Goal: Transaction & Acquisition: Purchase product/service

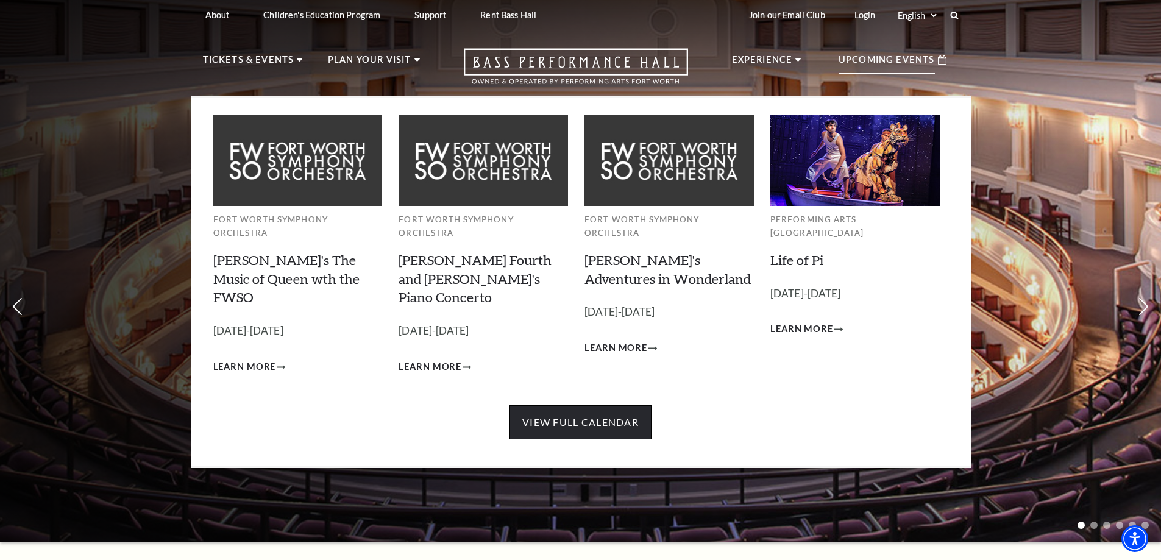
click at [583, 405] on link "View Full Calendar" at bounding box center [580, 422] width 142 height 34
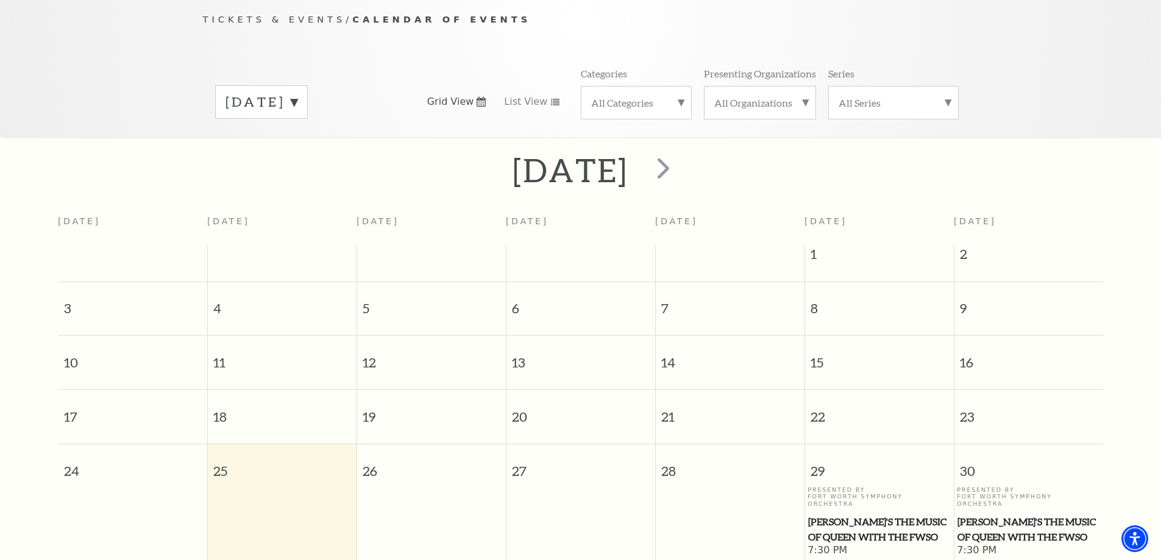
scroll to position [108, 0]
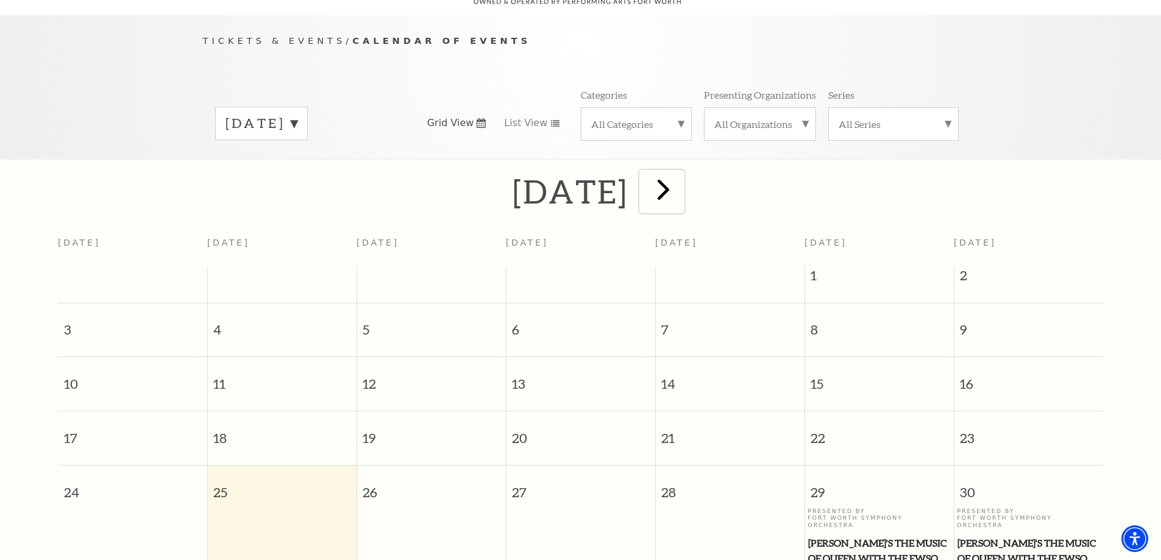
click at [681, 179] on span "next" at bounding box center [663, 189] width 35 height 35
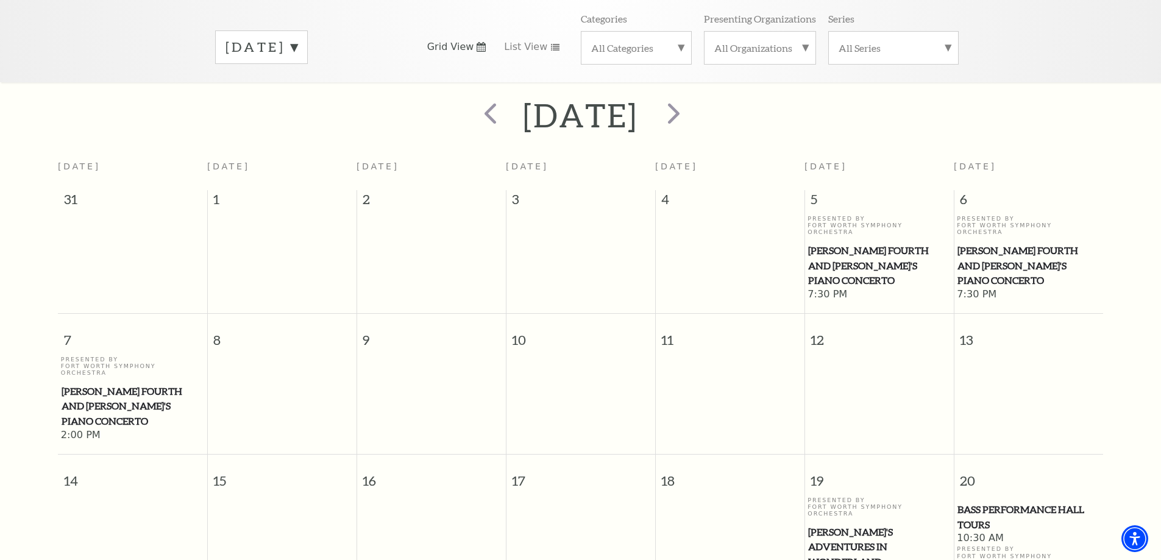
scroll to position [169, 0]
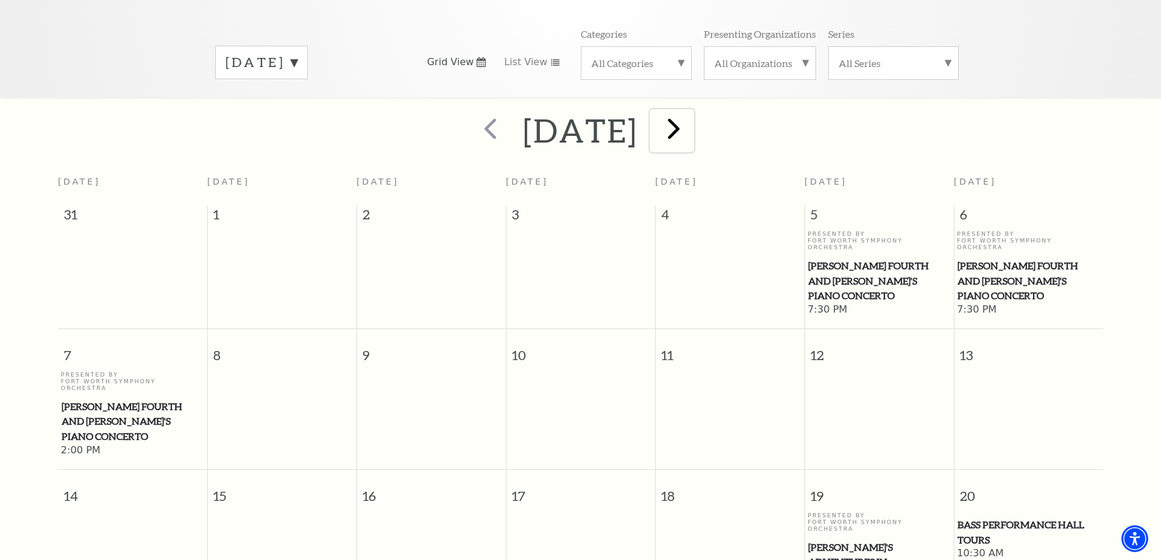
click at [691, 115] on span "next" at bounding box center [673, 128] width 35 height 35
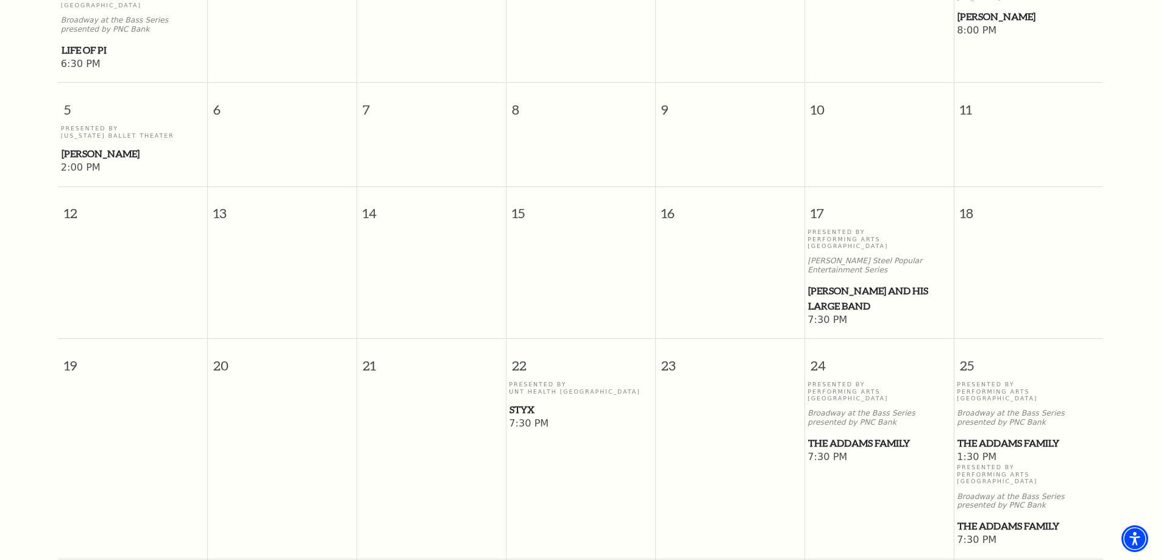
scroll to position [474, 0]
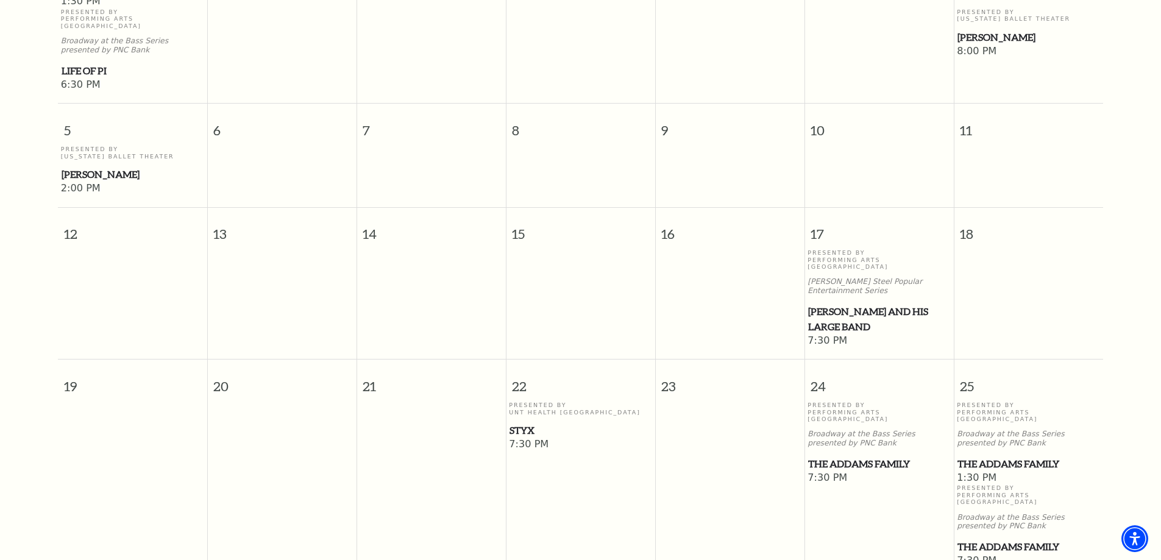
click at [859, 304] on span "[PERSON_NAME] and his Large Band" at bounding box center [879, 319] width 142 height 30
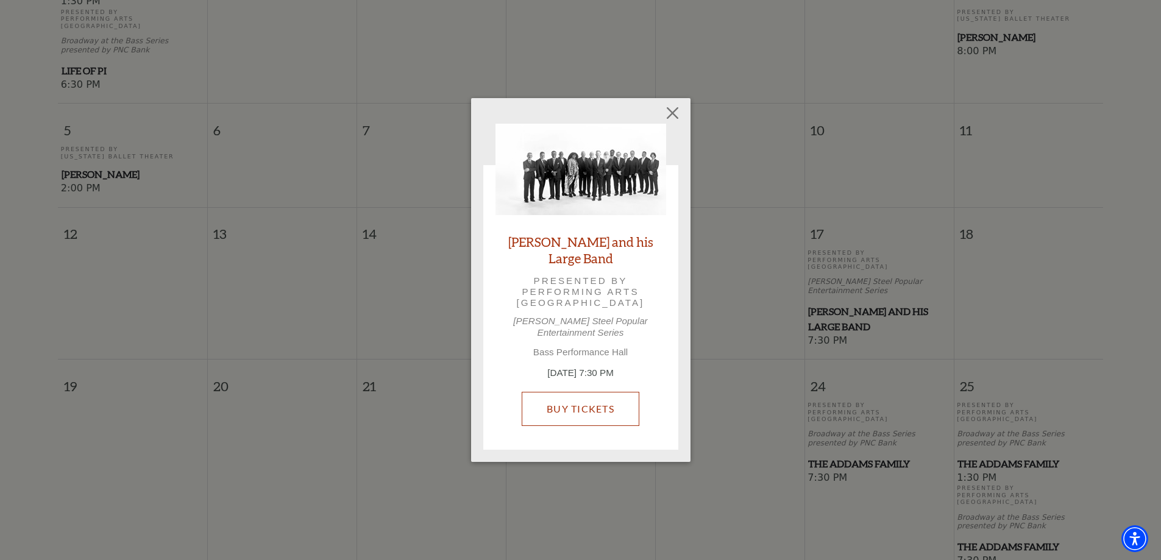
click at [575, 407] on link "Buy Tickets" at bounding box center [581, 409] width 118 height 34
click at [670, 114] on button "Close" at bounding box center [672, 112] width 23 height 23
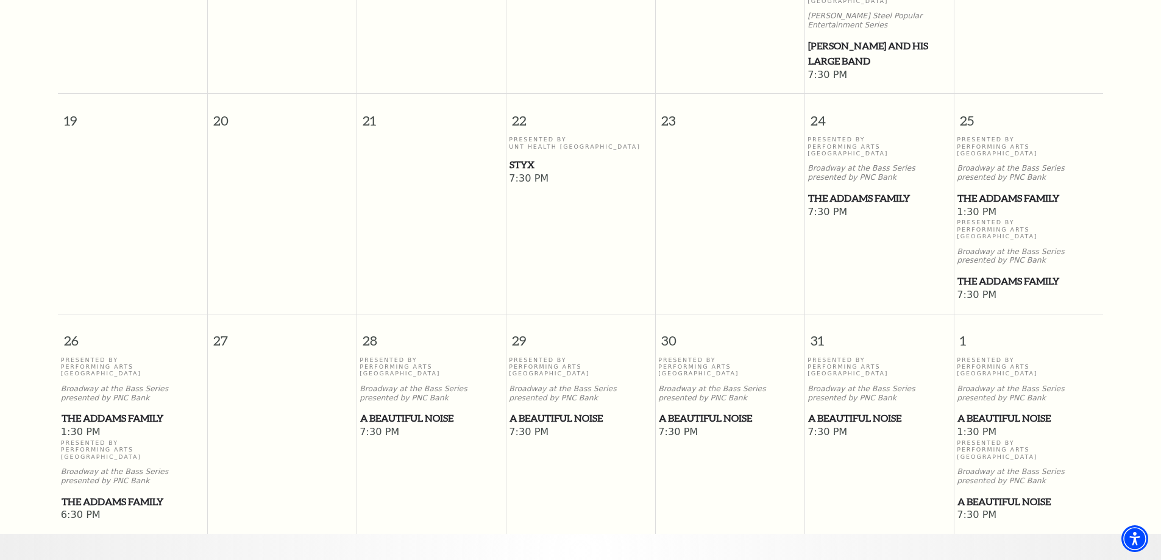
scroll to position [778, 0]
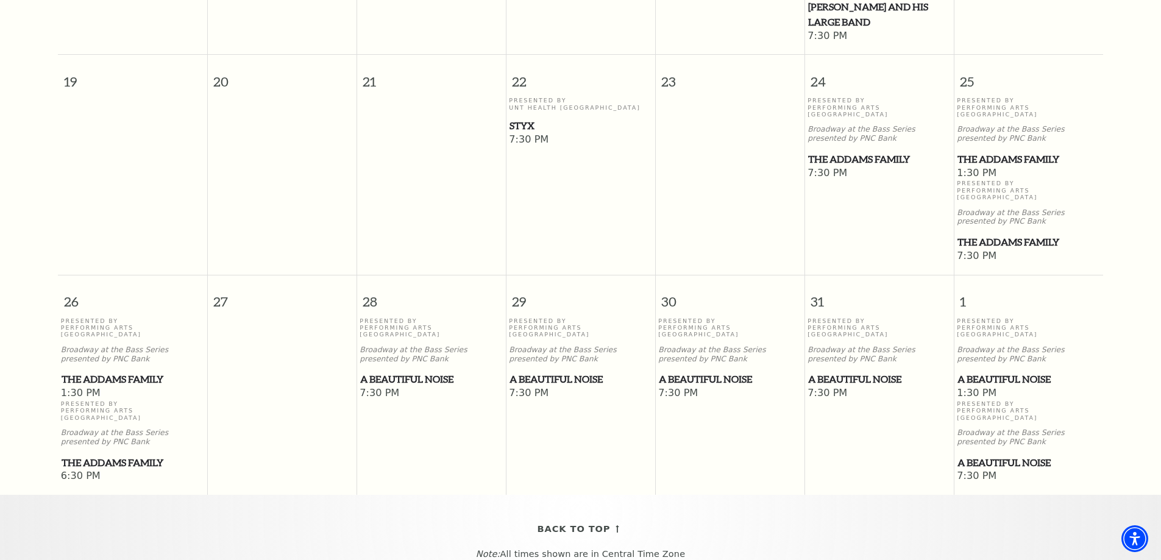
click at [982, 372] on span "A Beautiful Noise" at bounding box center [1028, 379] width 142 height 15
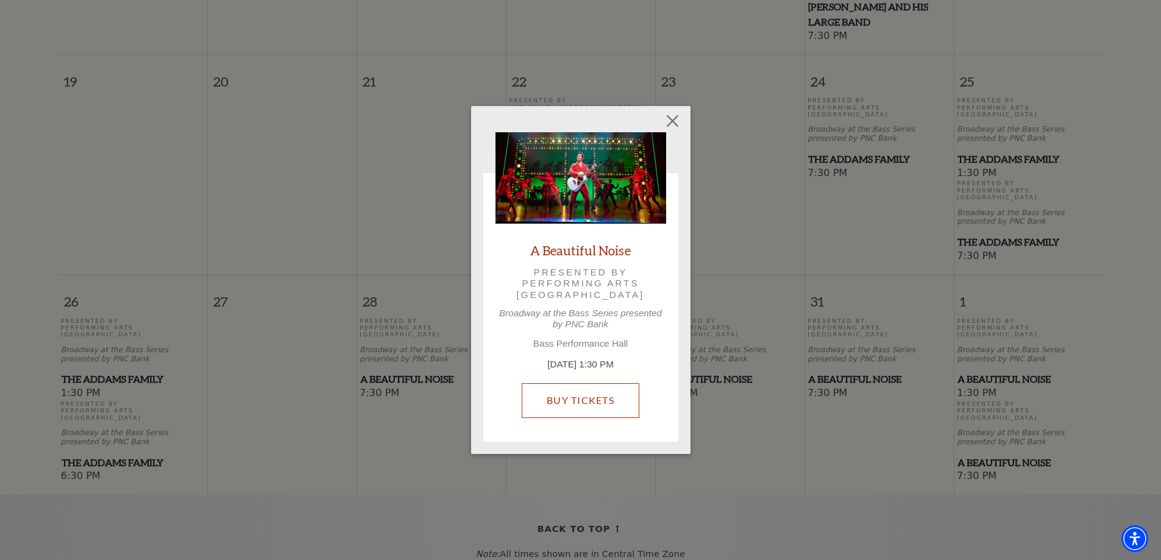
click at [579, 408] on link "Buy Tickets" at bounding box center [581, 400] width 118 height 34
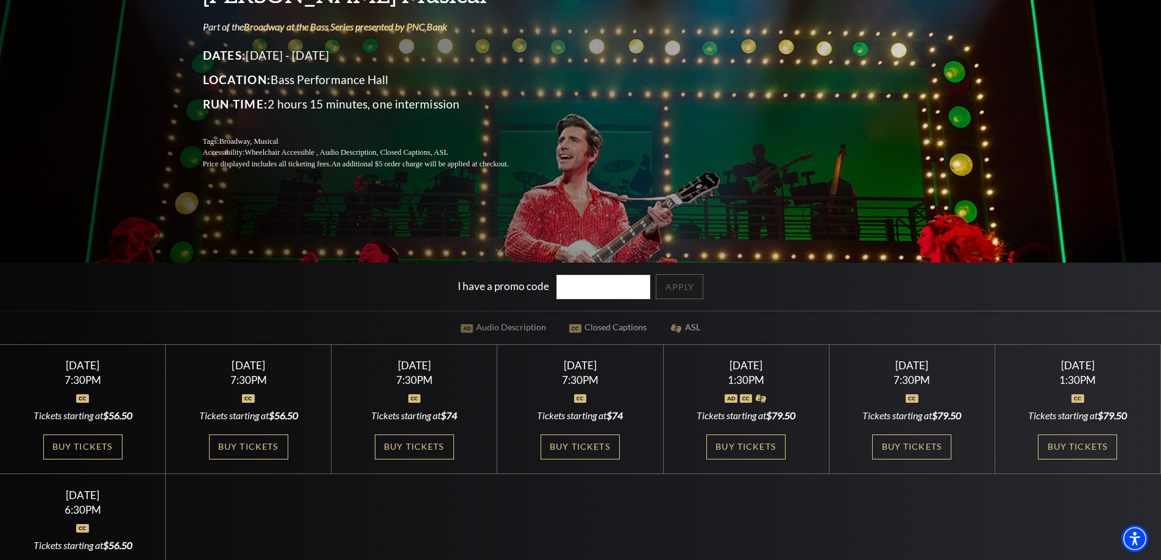
scroll to position [183, 0]
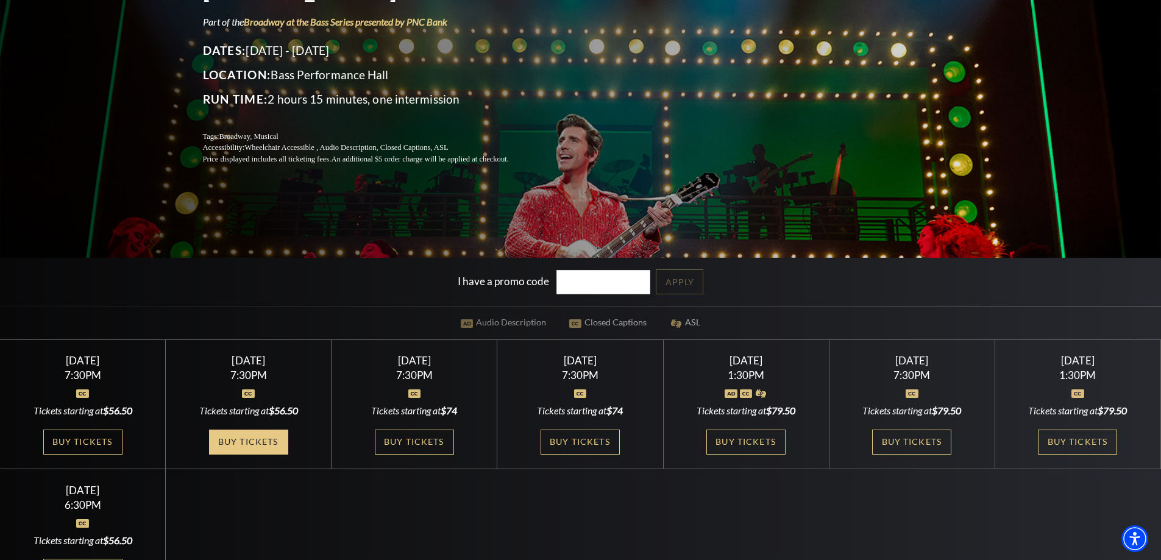
click at [247, 443] on link "Buy Tickets" at bounding box center [248, 442] width 79 height 25
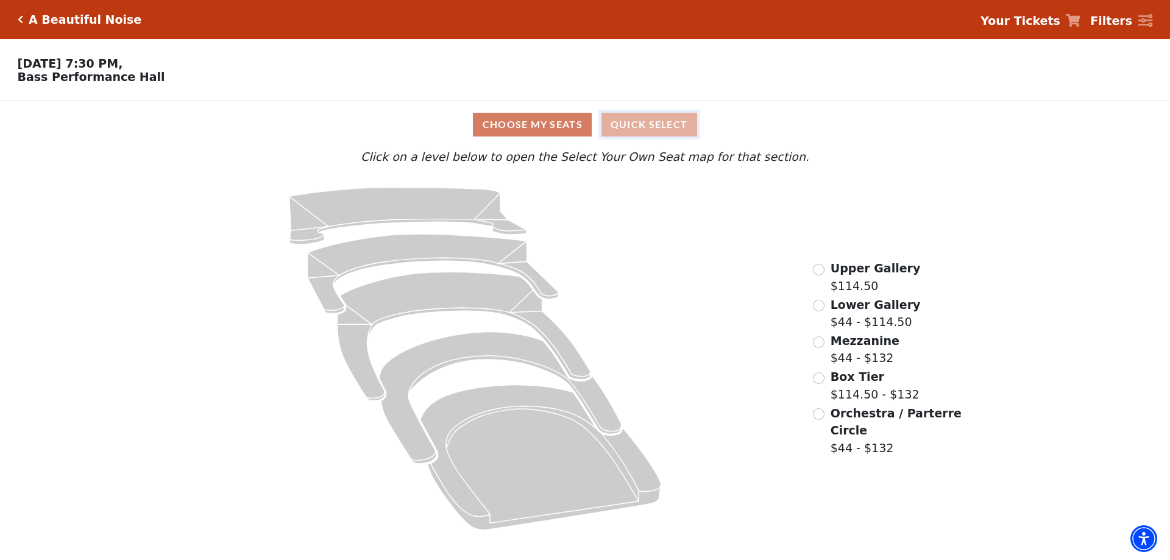
click at [642, 130] on button "Quick Select" at bounding box center [649, 125] width 96 height 24
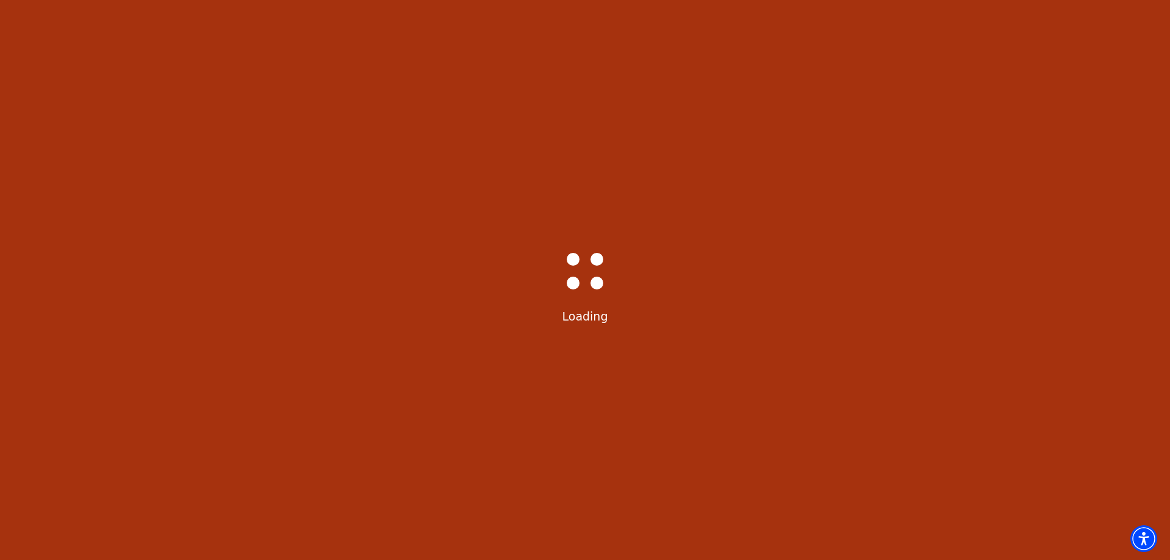
select select "6221"
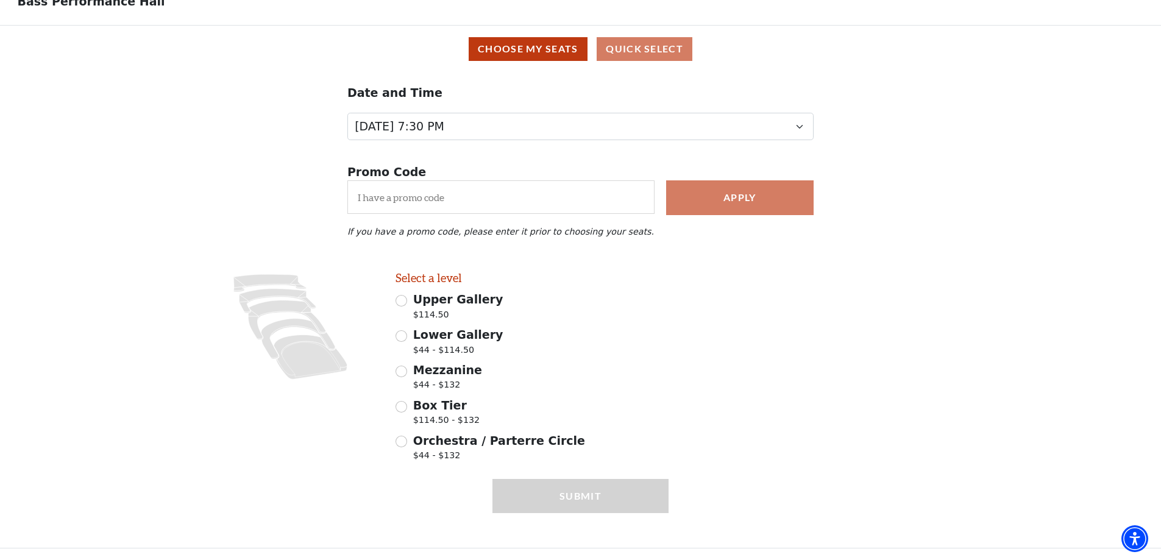
scroll to position [82, 0]
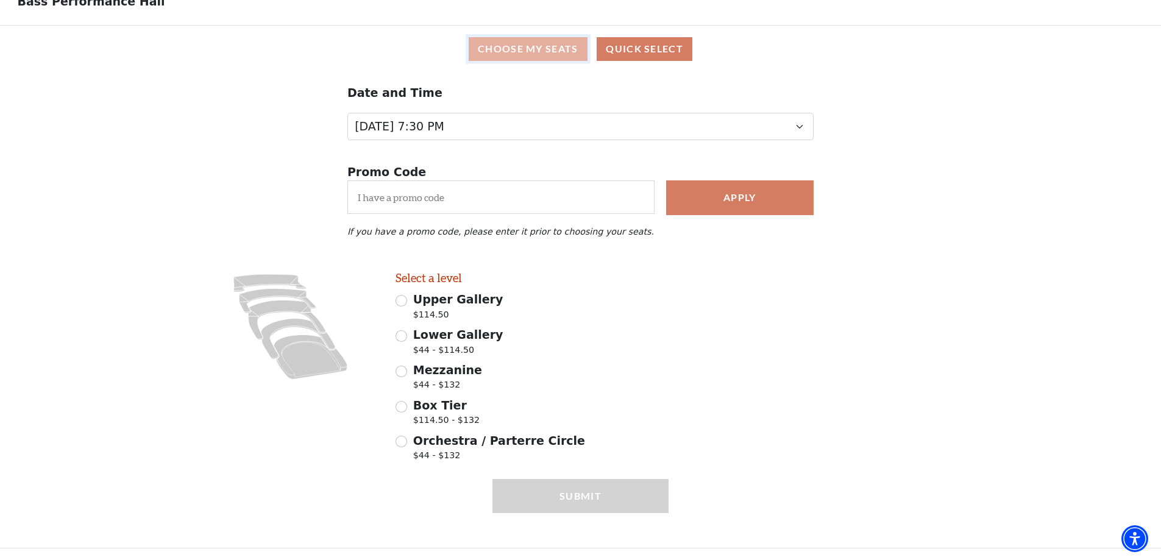
click at [528, 48] on button "Choose My Seats" at bounding box center [528, 49] width 119 height 24
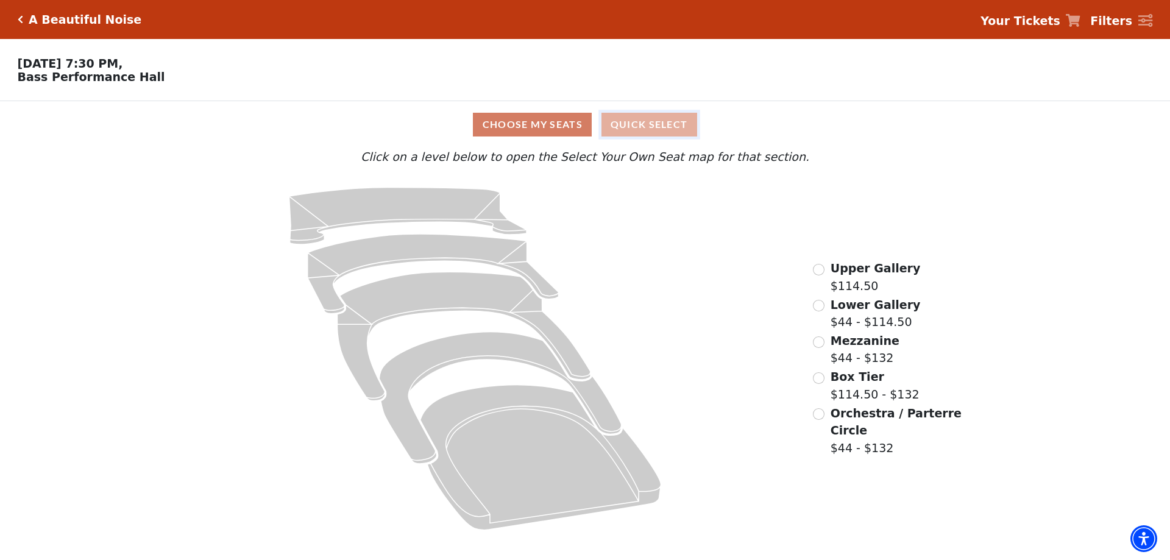
click at [635, 130] on button "Quick Select" at bounding box center [649, 125] width 96 height 24
select select "6221"
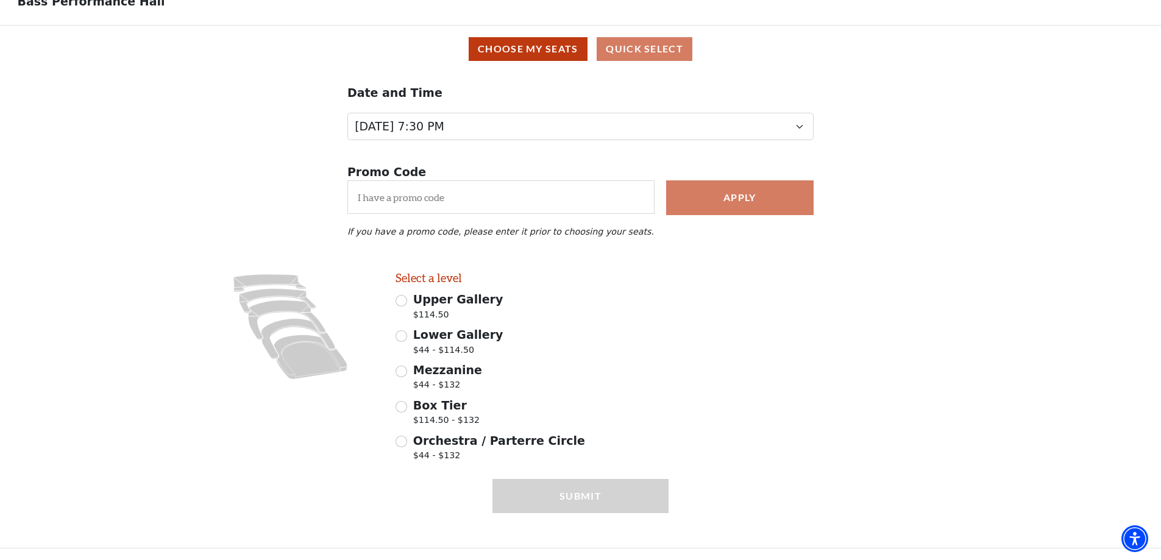
scroll to position [82, 0]
click at [402, 371] on input "Mezzanine $44 - $132" at bounding box center [402, 372] width 12 height 12
radio input "true"
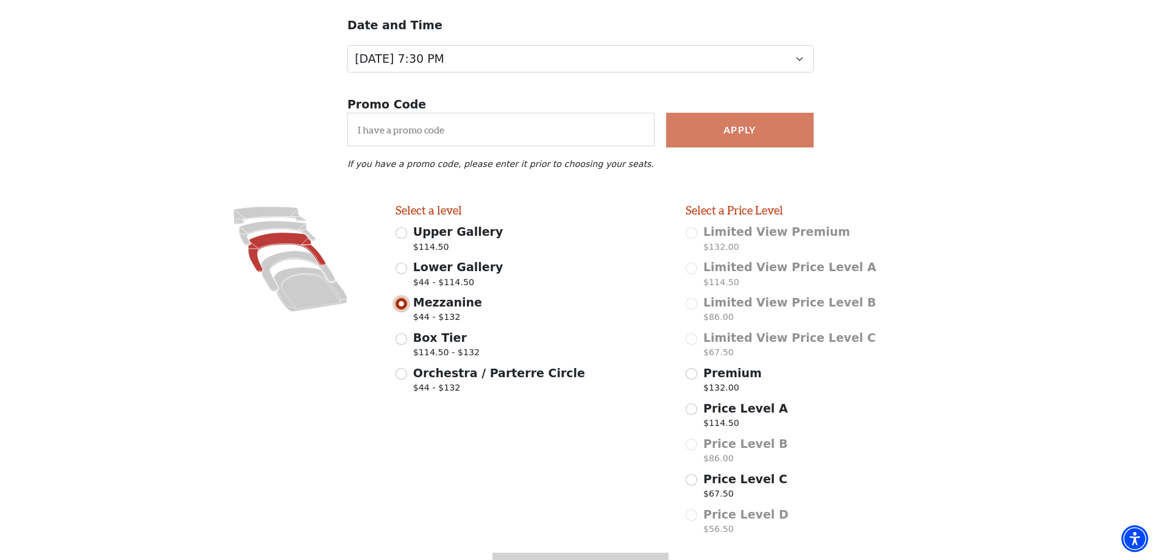
scroll to position [224, 0]
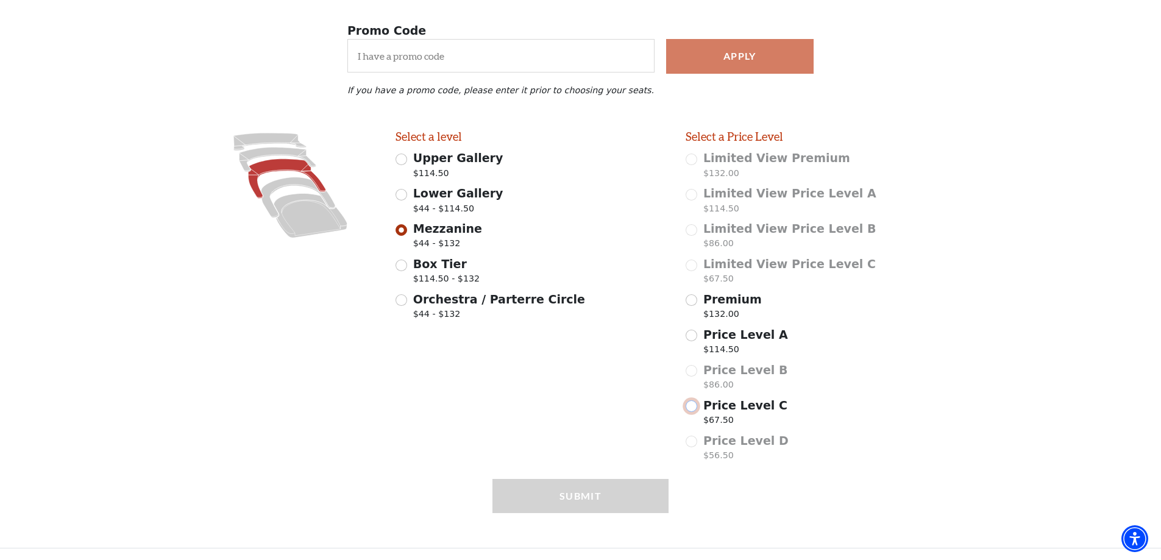
click at [691, 406] on input "Price Level C $67.50" at bounding box center [692, 406] width 12 height 12
radio input "true"
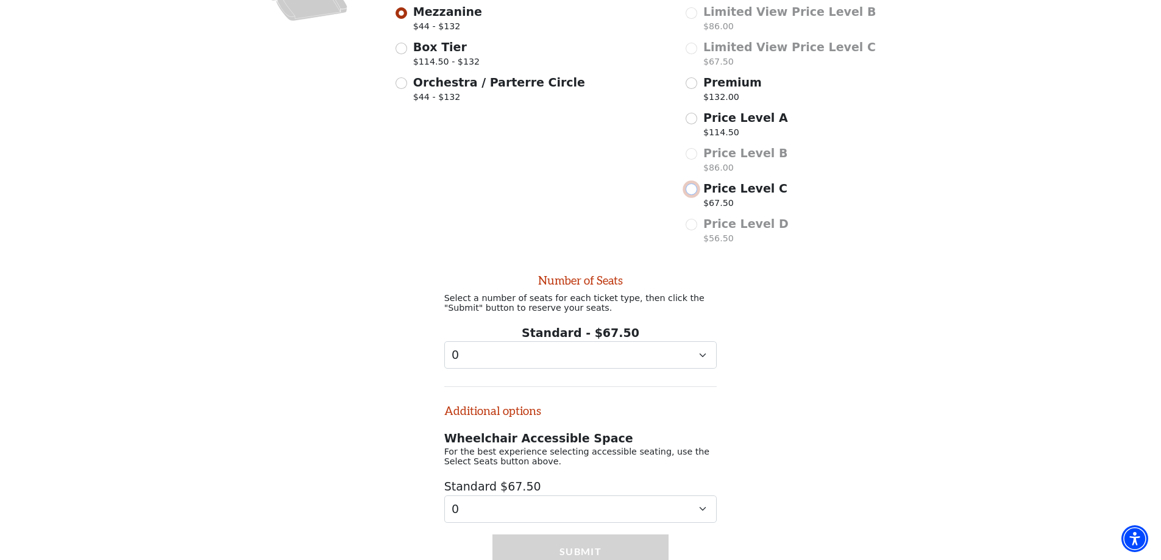
scroll to position [503, 0]
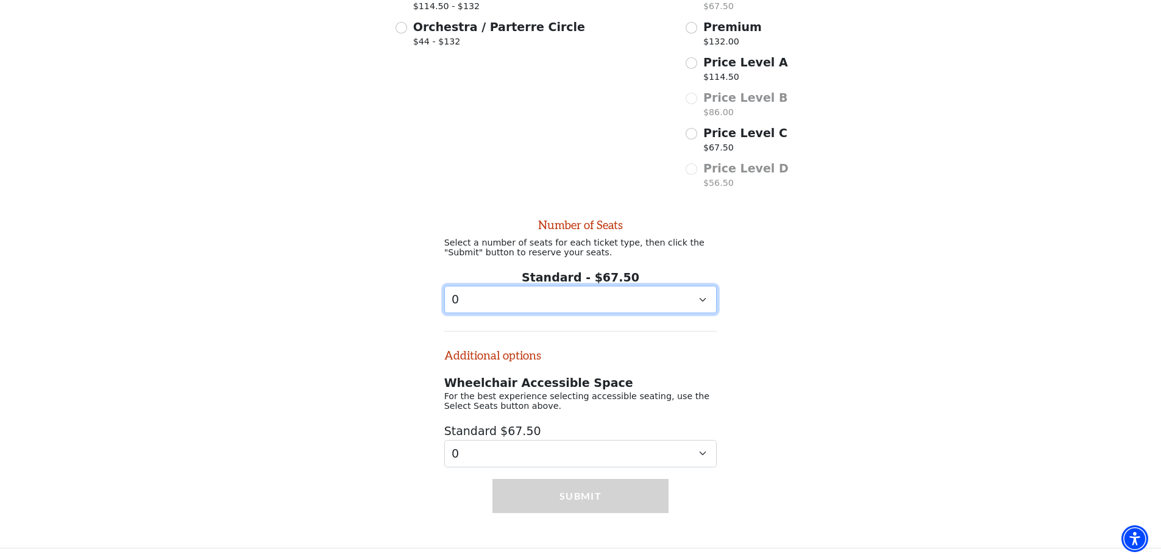
click at [701, 296] on select "0 1 2" at bounding box center [580, 299] width 273 height 27
select select "2"
click at [444, 286] on select "0 1 2" at bounding box center [580, 299] width 273 height 27
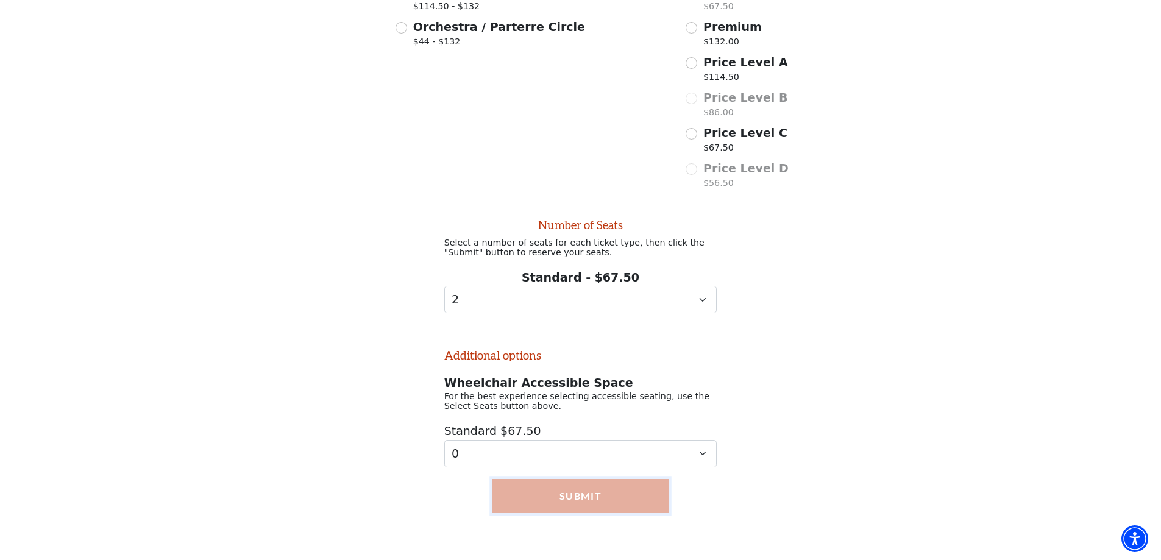
click at [576, 499] on button "Submit" at bounding box center [580, 496] width 176 height 34
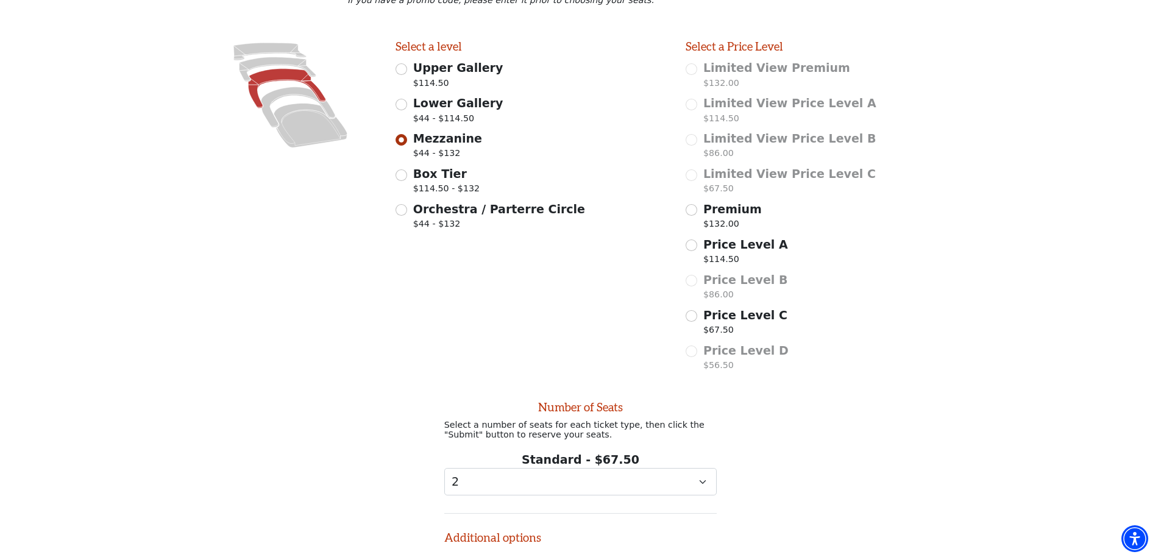
scroll to position [325, 0]
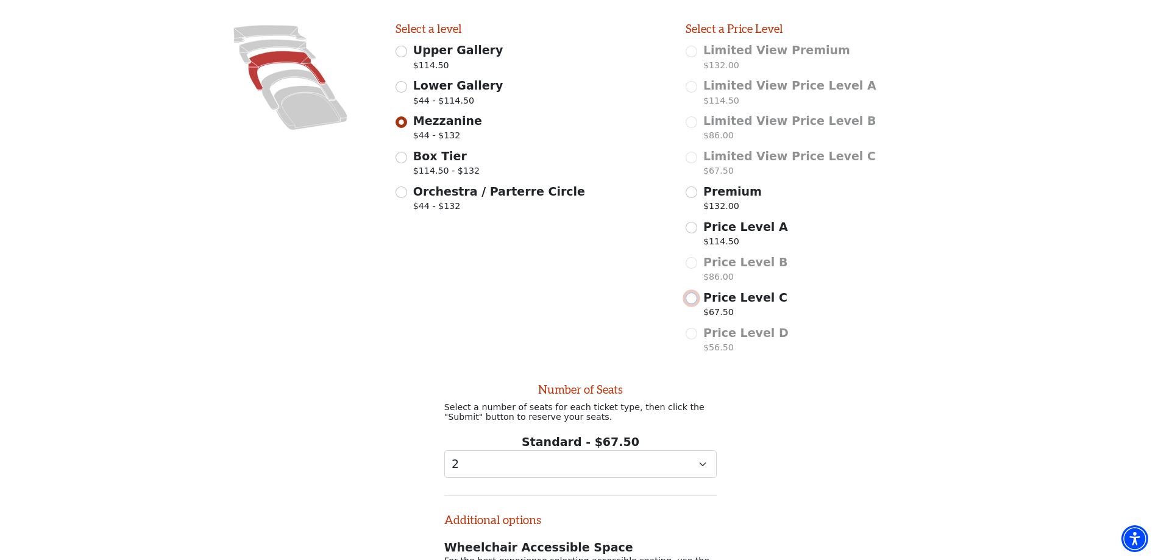
click at [690, 302] on input "Price Level C $67.50" at bounding box center [692, 299] width 12 height 12
radio input "true"
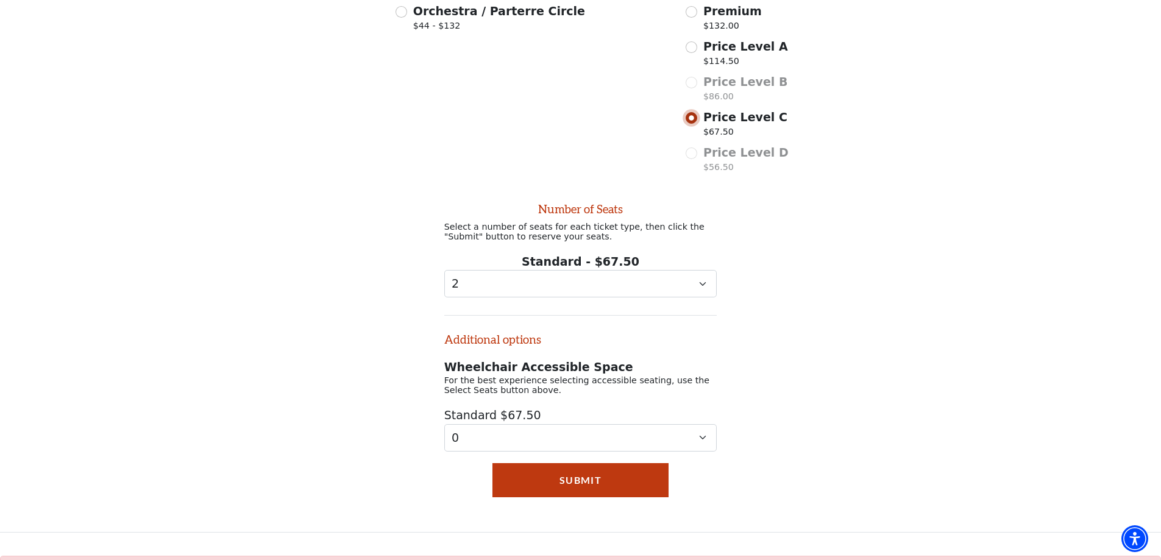
scroll to position [508, 0]
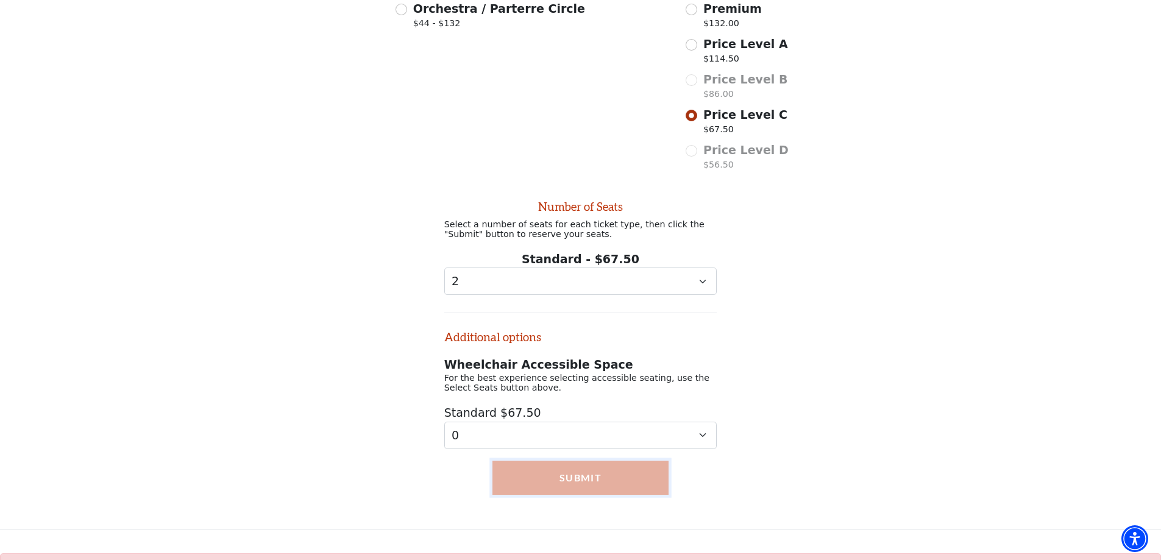
click at [576, 492] on button "Submit" at bounding box center [580, 478] width 176 height 34
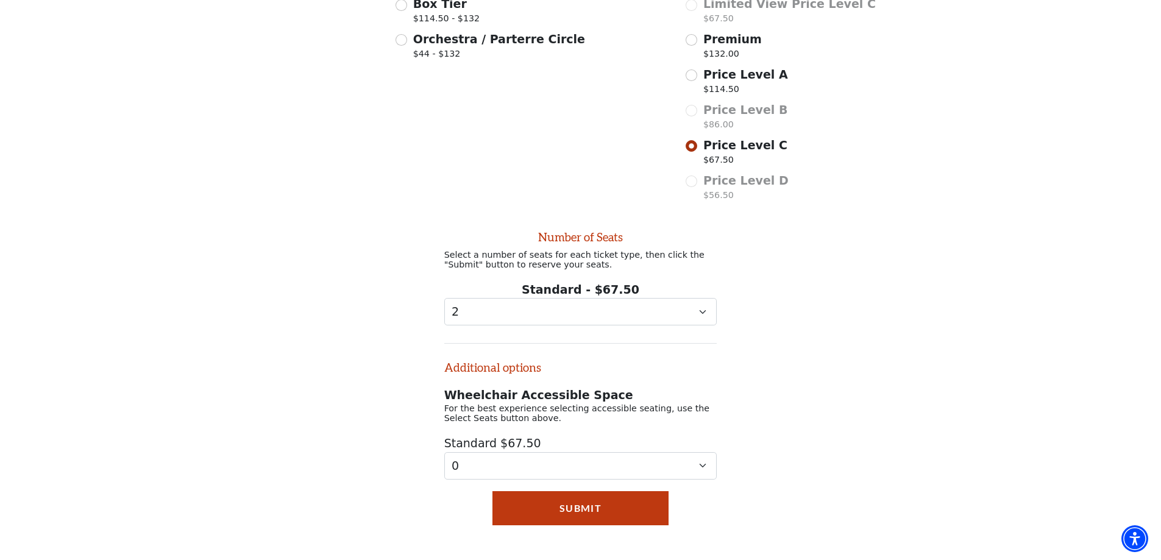
scroll to position [488, 0]
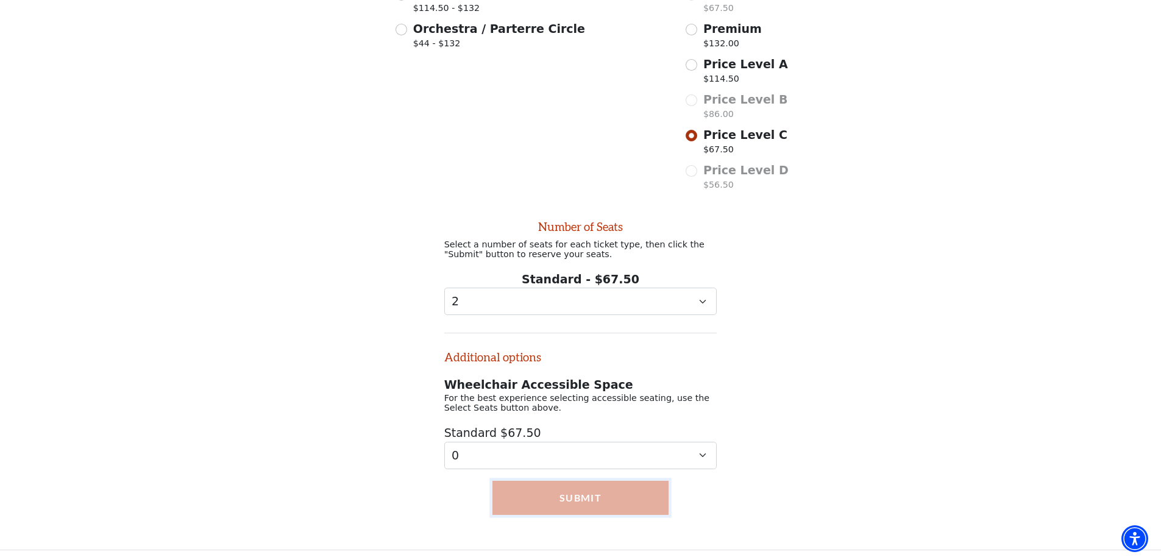
click at [584, 511] on button "Submit" at bounding box center [580, 498] width 176 height 34
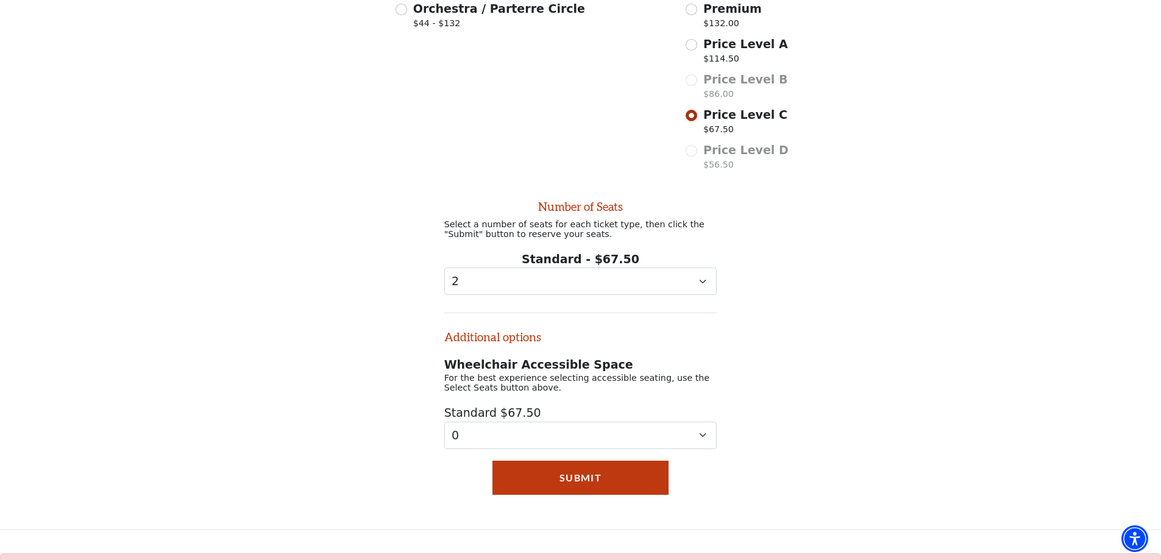
scroll to position [325, 0]
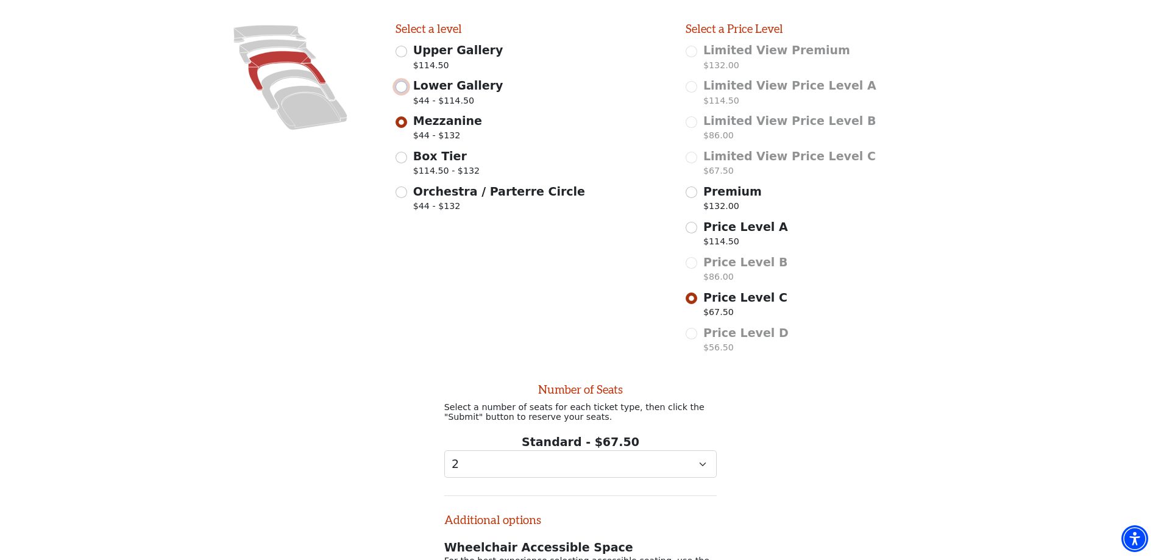
click at [402, 93] on input "Lower Gallery $44 - $114.50" at bounding box center [402, 87] width 12 height 12
radio input "true"
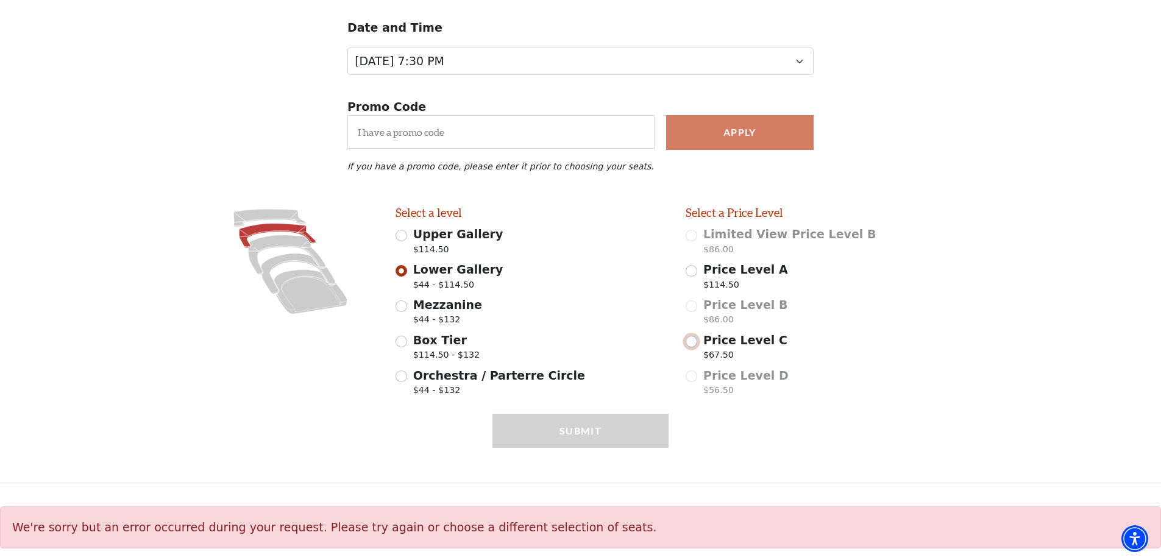
click at [692, 341] on input "Price Level C $67.50" at bounding box center [692, 342] width 12 height 12
radio input "true"
select select "2"
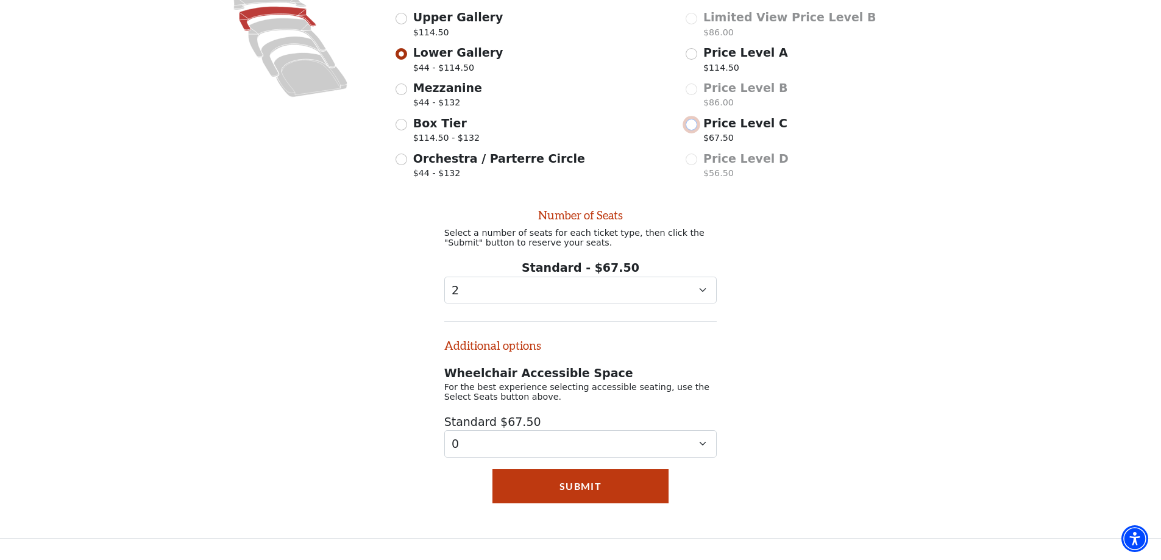
scroll to position [427, 0]
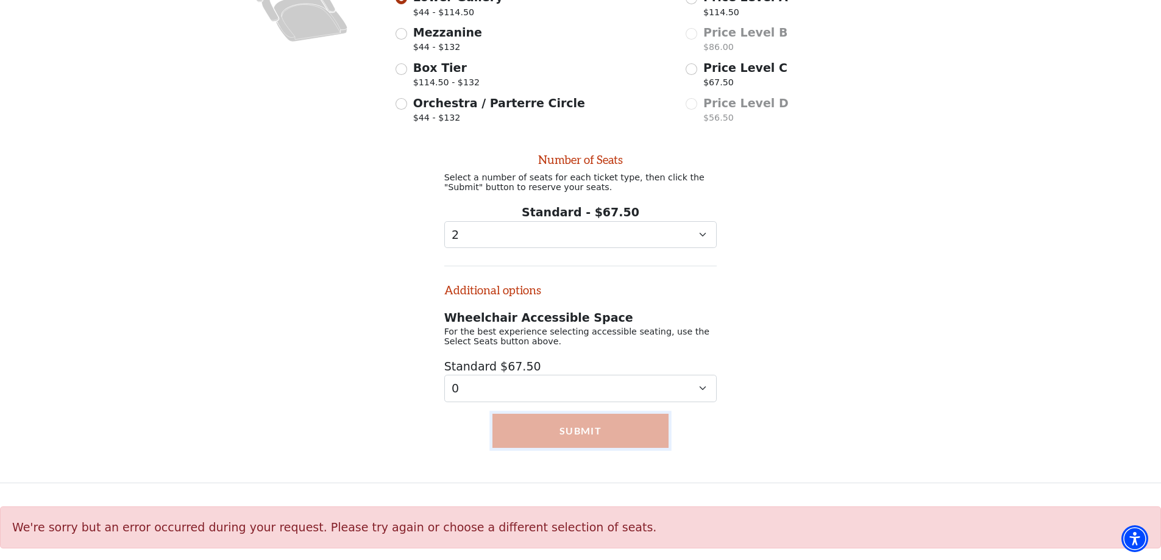
click at [592, 437] on button "Submit" at bounding box center [580, 431] width 176 height 34
